Goal: Information Seeking & Learning: Understand process/instructions

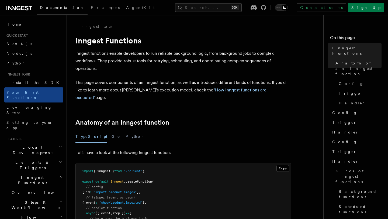
click at [37, 144] on span "Local Development" at bounding box center [31, 149] width 54 height 11
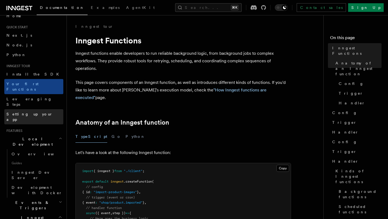
scroll to position [2, 0]
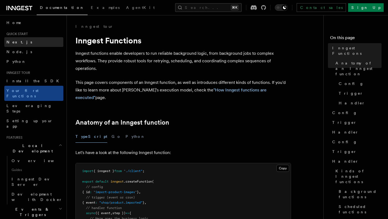
click at [23, 45] on link "Next.js" at bounding box center [33, 42] width 59 height 10
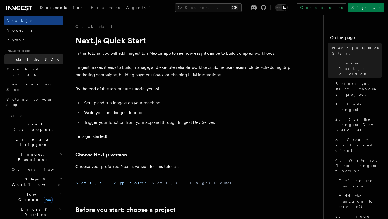
scroll to position [32, 0]
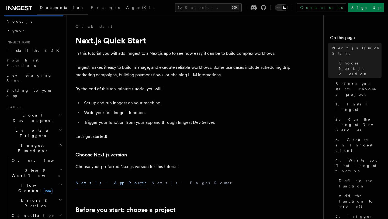
click at [46, 110] on h2 "Local Development" at bounding box center [33, 117] width 59 height 15
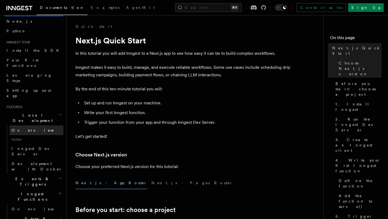
click at [37, 125] on link "Overview" at bounding box center [36, 130] width 54 height 10
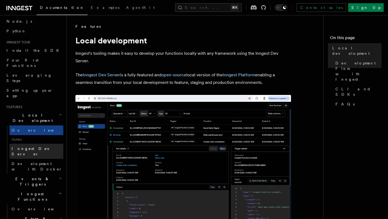
click at [46, 144] on link "Inngest Dev Server" at bounding box center [36, 151] width 54 height 15
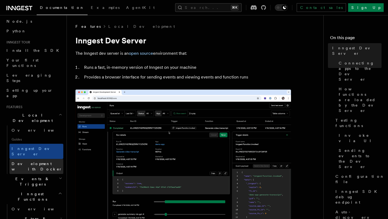
click at [40, 161] on span "Development with Docker" at bounding box center [37, 166] width 51 height 10
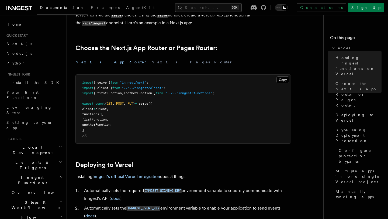
scroll to position [112, 0]
click at [139, 177] on link "Inngest's official Vercel integration" at bounding box center [126, 176] width 68 height 5
